Goal: Task Accomplishment & Management: Use online tool/utility

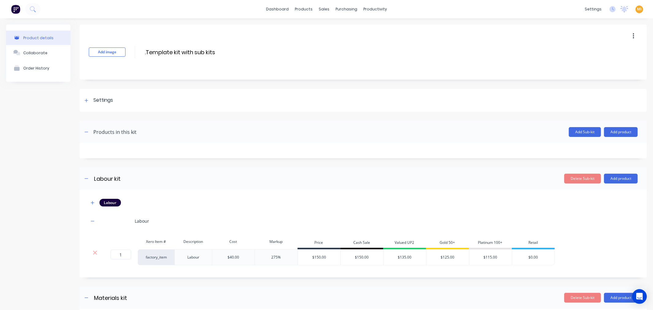
click at [13, 8] on img at bounding box center [15, 9] width 9 height 9
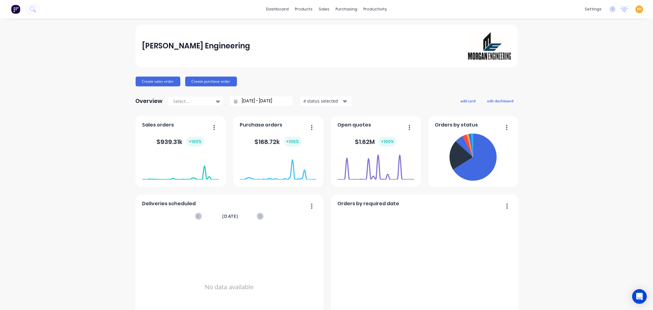
click at [637, 6] on span "MI" at bounding box center [639, 9] width 5 height 6
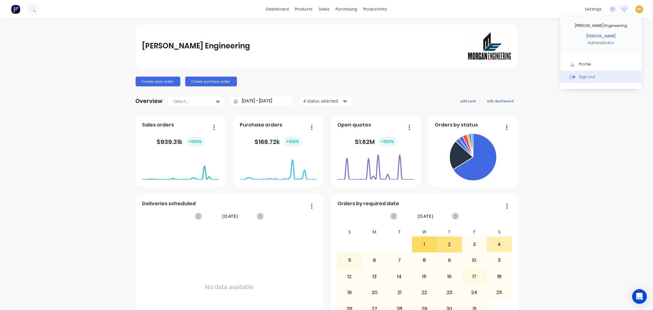
click at [594, 72] on button "Sign out" at bounding box center [600, 76] width 81 height 12
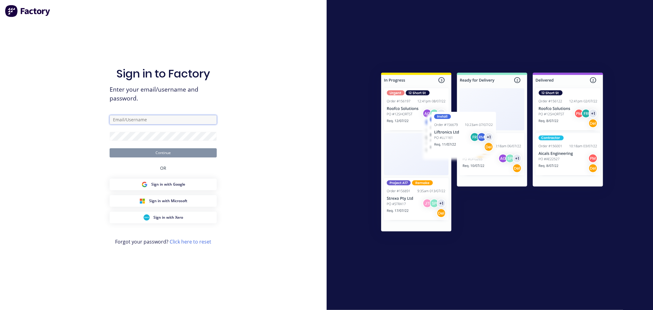
click at [154, 121] on input "text" at bounding box center [163, 119] width 107 height 9
click at [0, 309] on com-1password-button at bounding box center [0, 310] width 0 height 0
type input "team+maricardemo@factory.app"
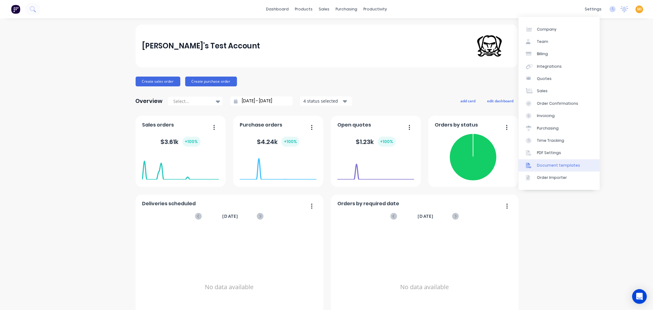
click at [562, 166] on div "Document templates" at bounding box center [558, 165] width 43 height 6
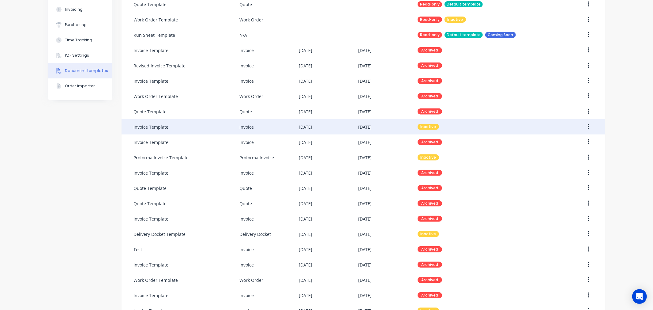
scroll to position [275, 0]
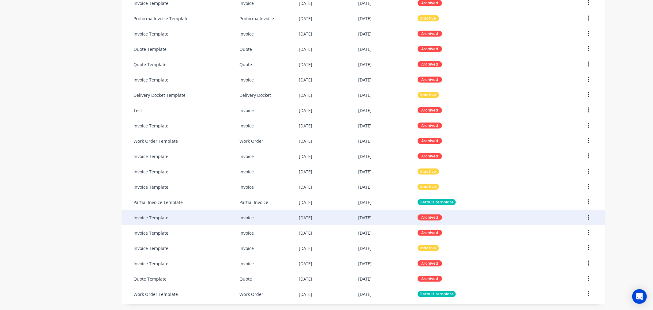
click at [371, 219] on div "23 Jul 2025" at bounding box center [364, 217] width 13 height 6
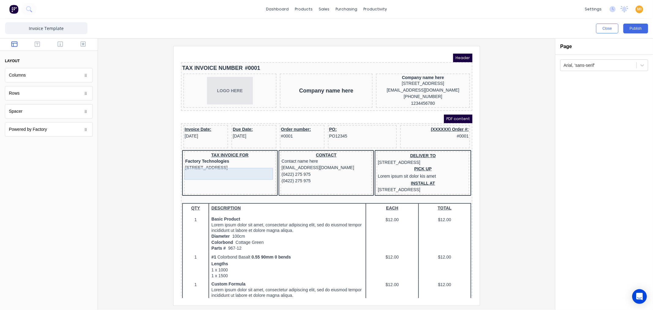
scroll to position [68, 0]
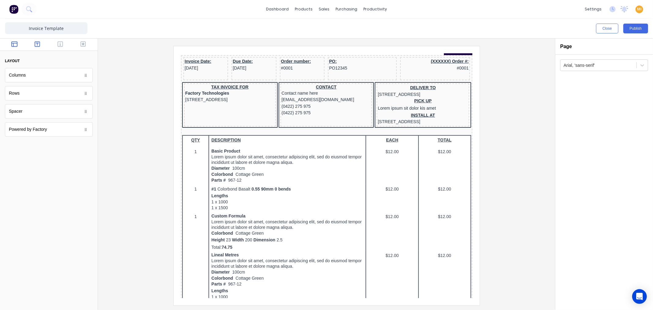
click at [37, 41] on icon "button" at bounding box center [38, 44] width 6 height 6
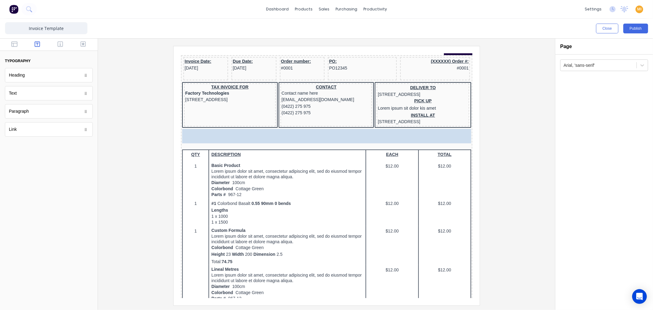
drag, startPoint x: 50, startPoint y: 130, endPoint x: 222, endPoint y: 123, distance: 172.4
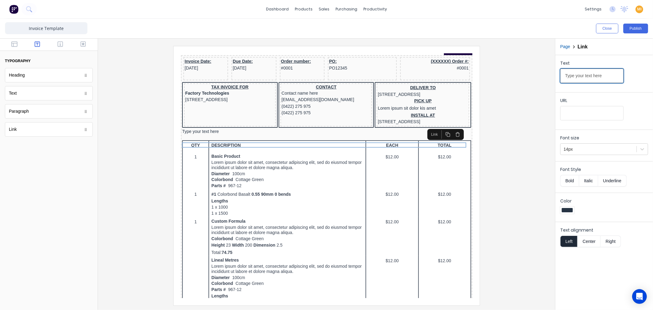
click at [584, 76] on input "Type your text here" at bounding box center [591, 76] width 63 height 14
drag, startPoint x: 553, startPoint y: 73, endPoint x: 487, endPoint y: 75, distance: 65.5
click at [487, 75] on div "Close Publish Components typography Heading Heading Text Text Paragraph Paragra…" at bounding box center [326, 164] width 653 height 291
type input "Test"
click at [592, 241] on button "Center" at bounding box center [588, 241] width 23 height 12
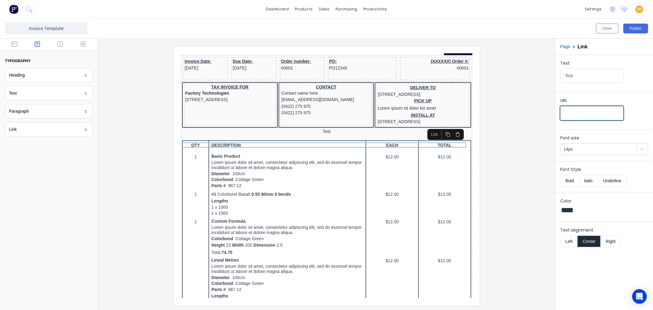
click at [577, 112] on input "URL" at bounding box center [591, 113] width 63 height 14
